Goal: Transaction & Acquisition: Book appointment/travel/reservation

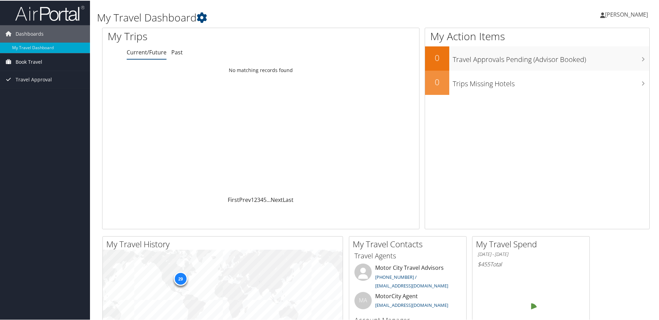
click at [33, 57] on span "Book Travel" at bounding box center [29, 61] width 27 height 17
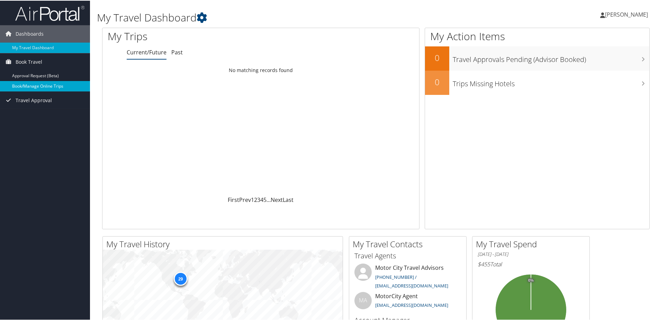
click at [26, 83] on link "Book/Manage Online Trips" at bounding box center [45, 85] width 90 height 10
